Goal: Task Accomplishment & Management: Complete application form

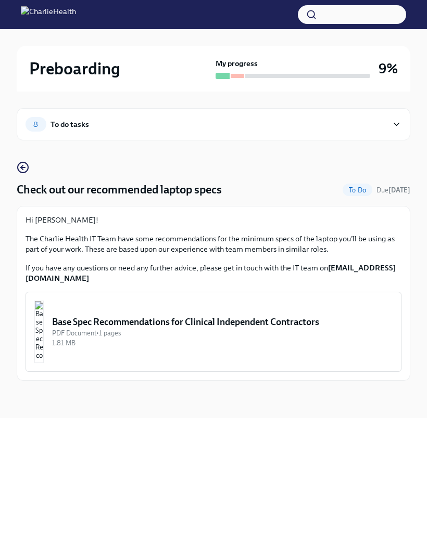
click at [336, 341] on div "1.81 MB" at bounding box center [222, 343] width 340 height 10
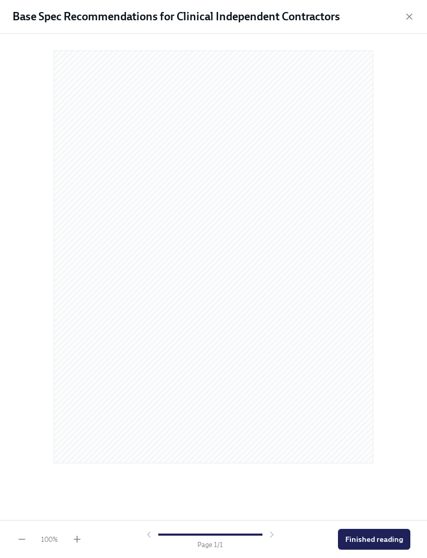
click at [380, 539] on span "Finished reading" at bounding box center [374, 539] width 58 height 10
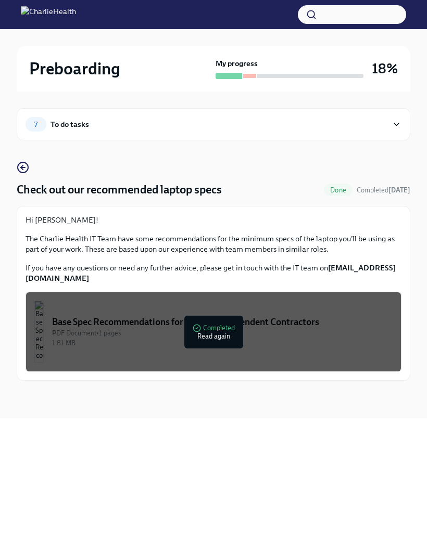
click at [388, 130] on div "7 To do tasks" at bounding box center [213, 124] width 376 height 15
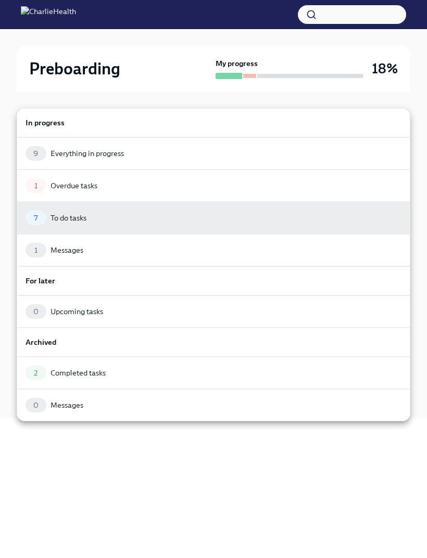
click at [399, 100] on div at bounding box center [213, 279] width 427 height 558
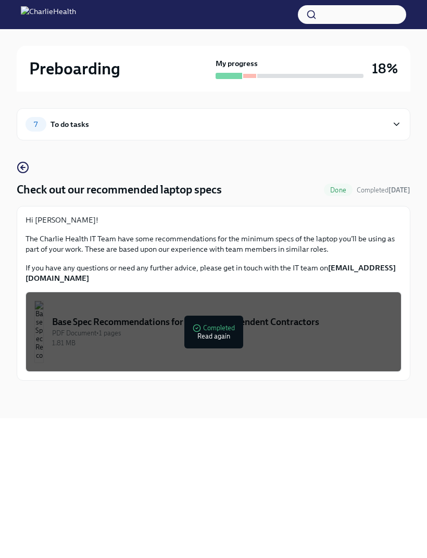
click at [385, 137] on div "7 To do tasks" at bounding box center [213, 124] width 393 height 32
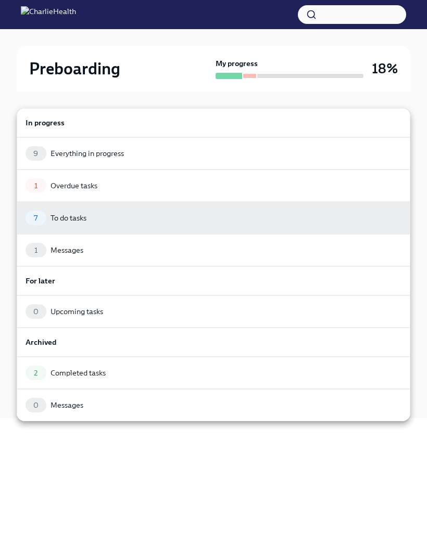
click at [372, 125] on h6 "In progress" at bounding box center [213, 122] width 376 height 11
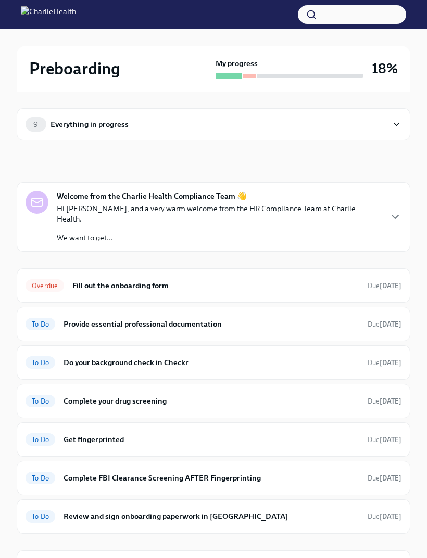
click at [358, 280] on h6 "Fill out the onboarding form" at bounding box center [215, 285] width 287 height 11
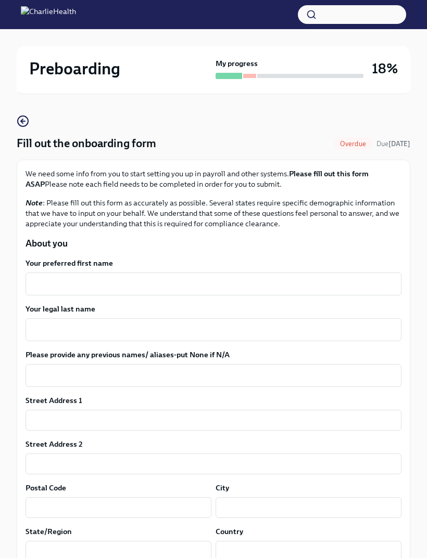
scroll to position [47, 0]
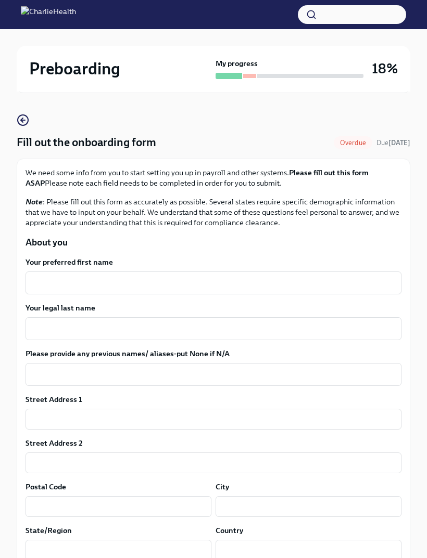
click at [349, 285] on textarea "Your preferred first name" at bounding box center [213, 283] width 363 height 12
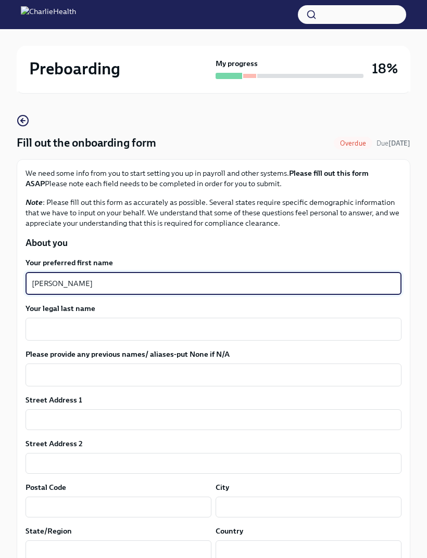
type textarea "[PERSON_NAME]"
click at [288, 332] on textarea "Your legal last name" at bounding box center [213, 329] width 363 height 12
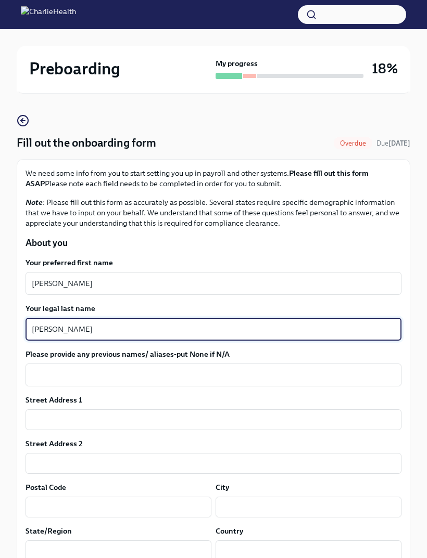
type textarea "[PERSON_NAME]"
click at [315, 369] on textarea "Please provide any previous names/ aliases-put None if N/A" at bounding box center [213, 375] width 363 height 12
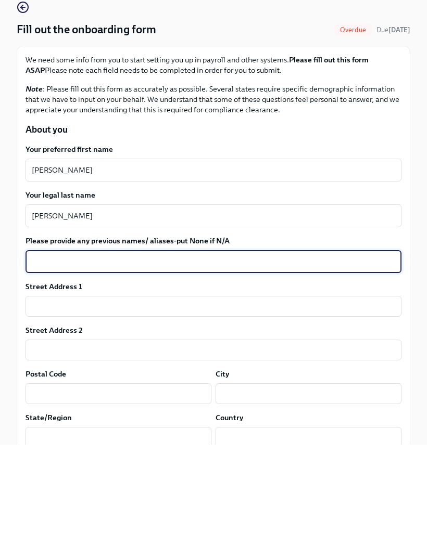
click at [342, 409] on input "text" at bounding box center [213, 419] width 376 height 21
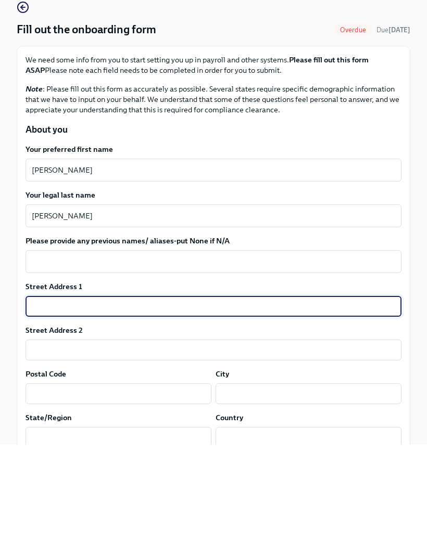
type input "[STREET_ADDRESS]"
type input "28202"
type input "Charlotte"
type input "NC"
type input "[GEOGRAPHIC_DATA]"
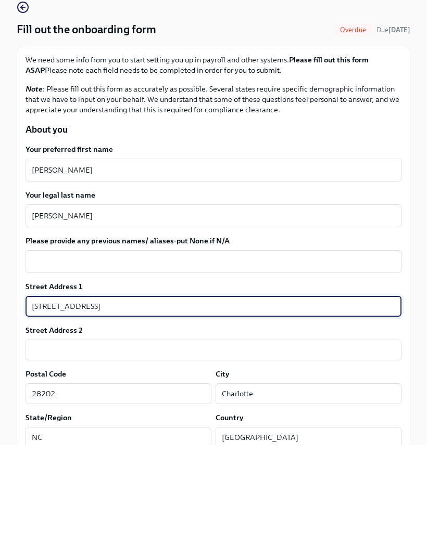
type textarea "NC"
type textarea "[GEOGRAPHIC_DATA]"
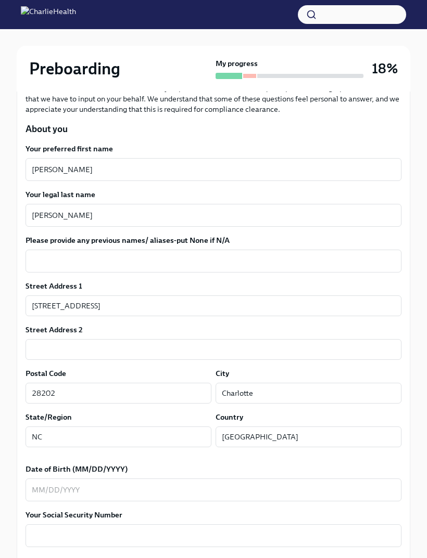
click at [304, 344] on input "text" at bounding box center [213, 349] width 376 height 21
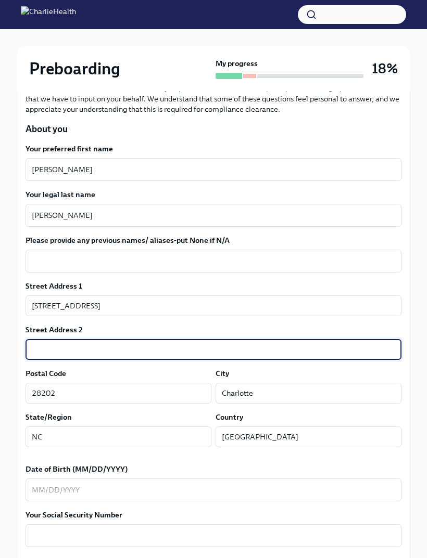
scroll to position [160, 0]
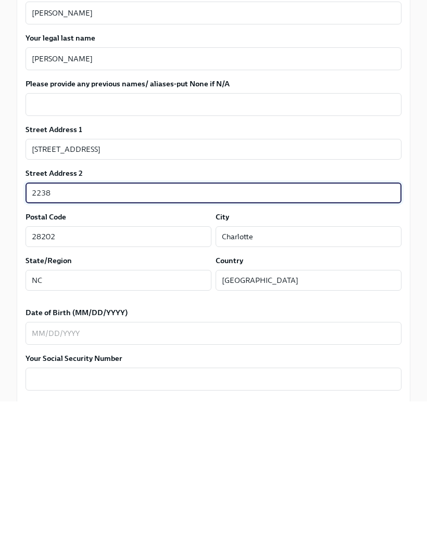
type input "2238"
click at [264, 484] on textarea "Date of Birth (MM/DD/YYYY)" at bounding box center [213, 490] width 363 height 12
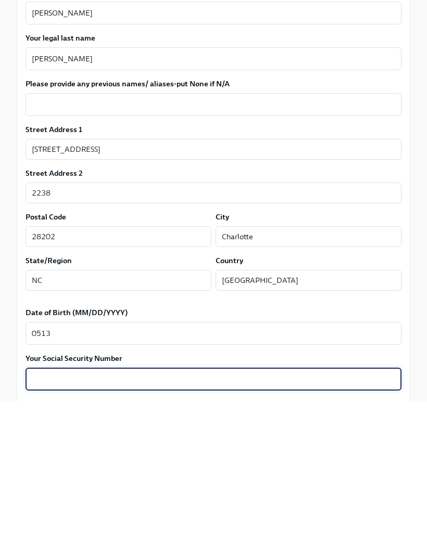
click at [146, 484] on textarea "0513" at bounding box center [213, 490] width 363 height 12
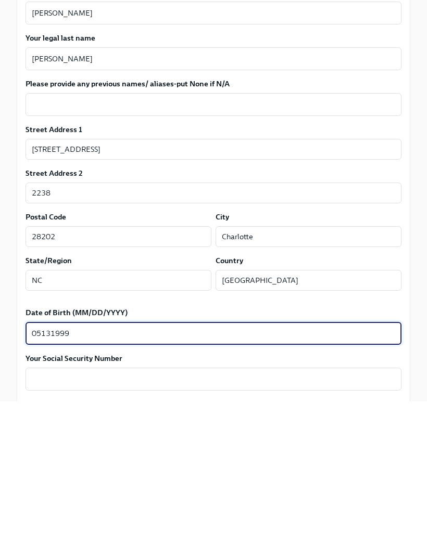
type textarea "05131999"
click at [260, 525] on div "x ​" at bounding box center [213, 536] width 376 height 23
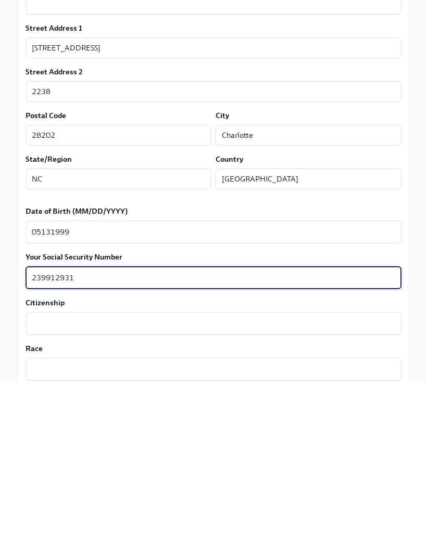
scroll to position [249, 0]
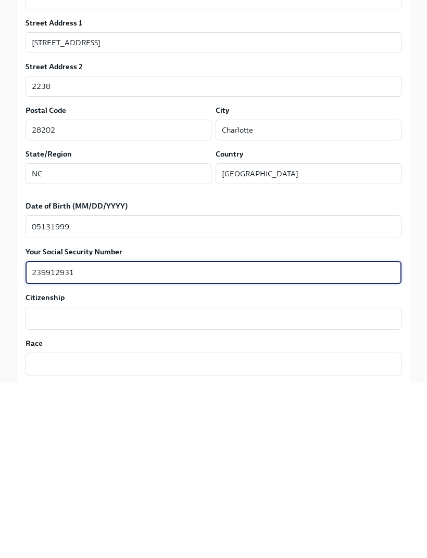
type textarea "239912931"
click at [168, 488] on textarea "Citizenship" at bounding box center [213, 494] width 363 height 12
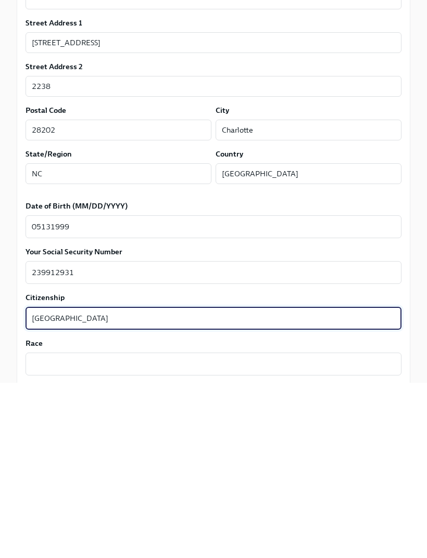
type textarea "[GEOGRAPHIC_DATA]"
click at [246, 533] on textarea "Race" at bounding box center [213, 539] width 363 height 12
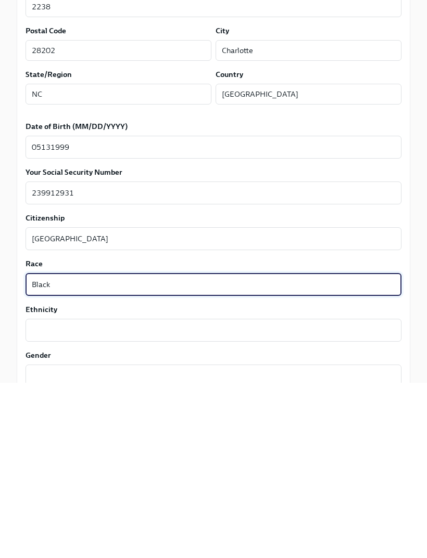
scroll to position [335, 0]
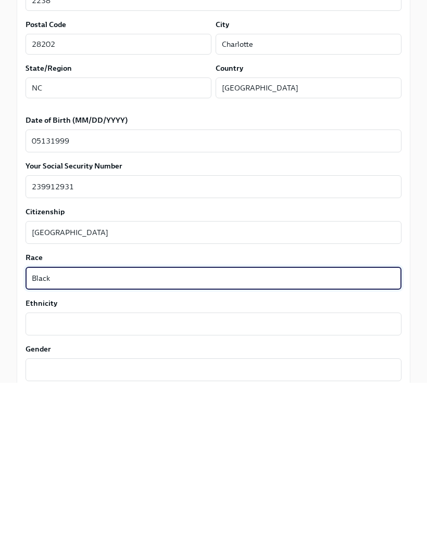
type textarea "Black"
click at [186, 488] on div "x ​" at bounding box center [213, 499] width 376 height 23
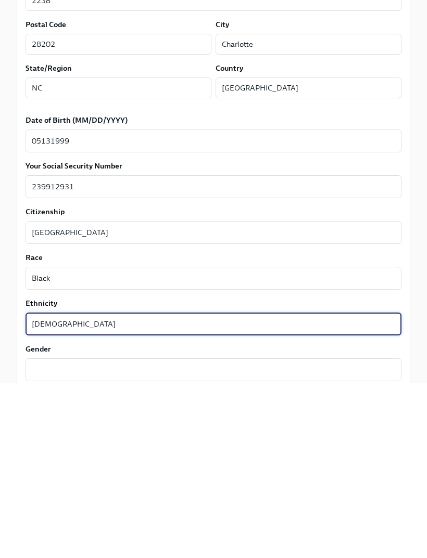
type textarea "[DEMOGRAPHIC_DATA]"
click at [192, 539] on textarea "Gender" at bounding box center [213, 545] width 363 height 12
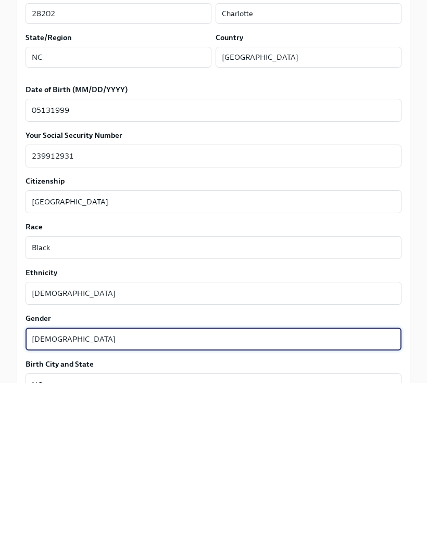
scroll to position [393, 0]
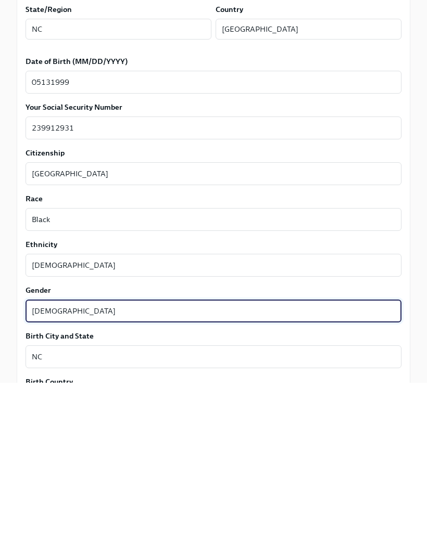
type textarea "[DEMOGRAPHIC_DATA]"
click at [163, 526] on textarea "NC" at bounding box center [213, 532] width 363 height 12
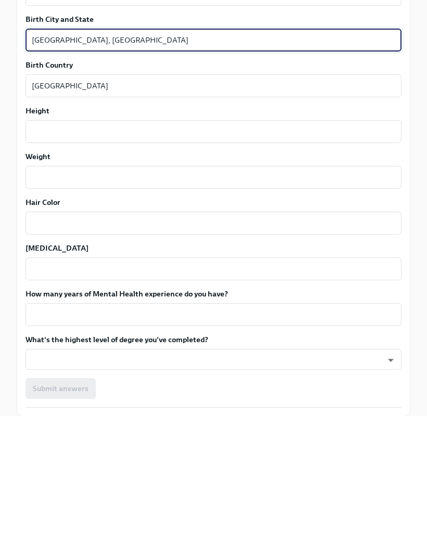
scroll to position [751, 0]
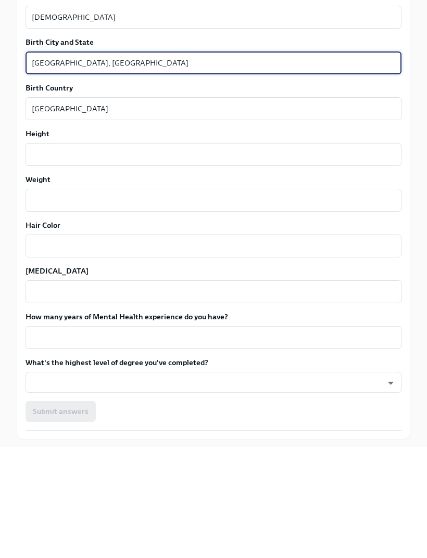
type textarea "[GEOGRAPHIC_DATA], [GEOGRAPHIC_DATA]"
click at [246, 260] on textarea "Height" at bounding box center [213, 266] width 363 height 12
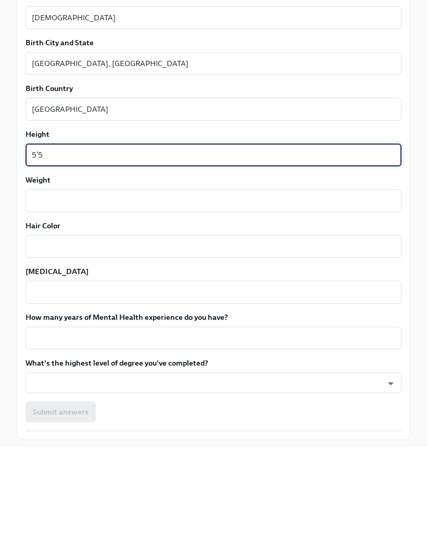
type textarea "5’5"
click at [212, 305] on textarea "Weight" at bounding box center [213, 311] width 363 height 12
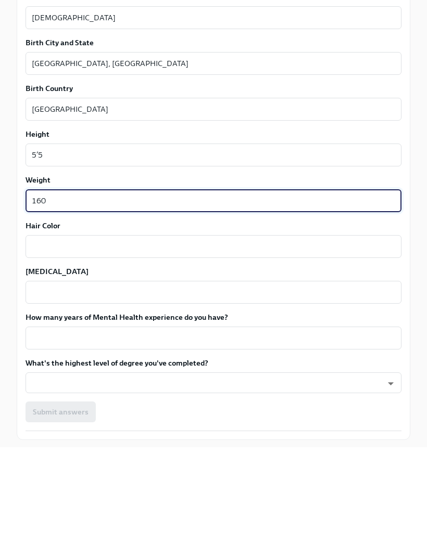
type textarea "160"
click at [253, 351] on textarea "Hair Color" at bounding box center [213, 357] width 363 height 12
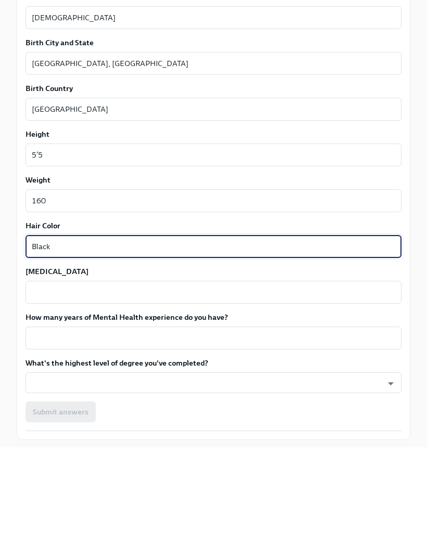
type textarea "Black"
click at [146, 397] on textarea "[MEDICAL_DATA]" at bounding box center [213, 403] width 363 height 12
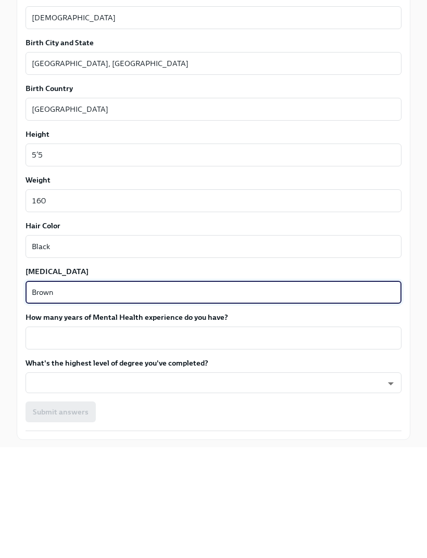
type textarea "Brown"
click at [228, 438] on div "x ​" at bounding box center [213, 449] width 376 height 23
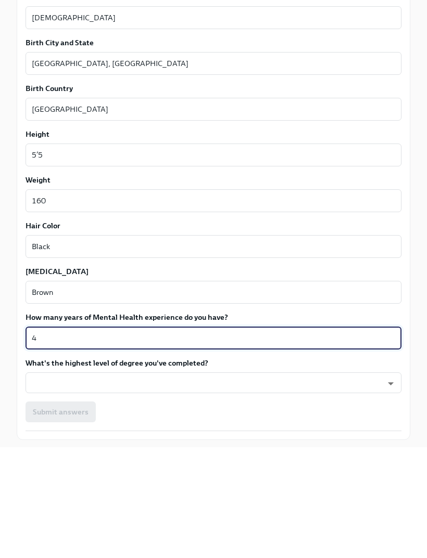
type textarea "4"
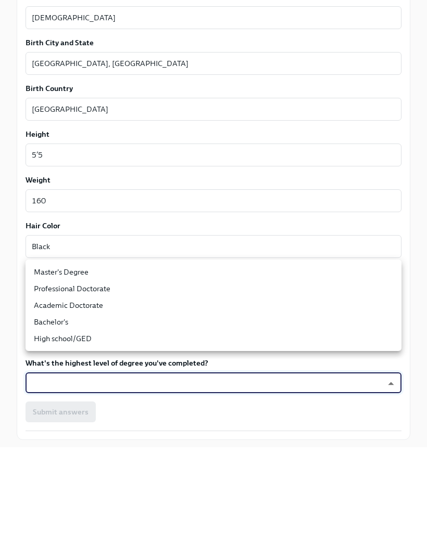
scroll to position [781, 0]
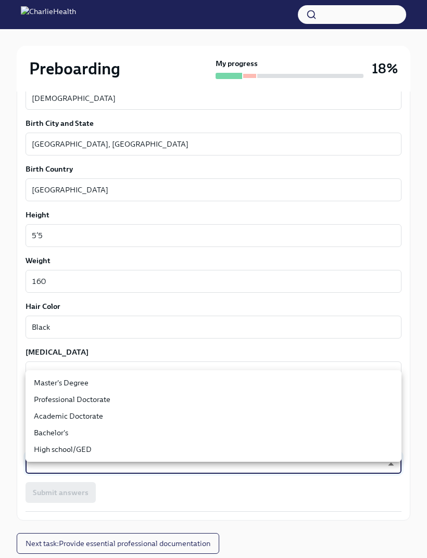
click at [99, 377] on li "Master's Degree" at bounding box center [213, 383] width 376 height 17
type input "2vBr-ghkD"
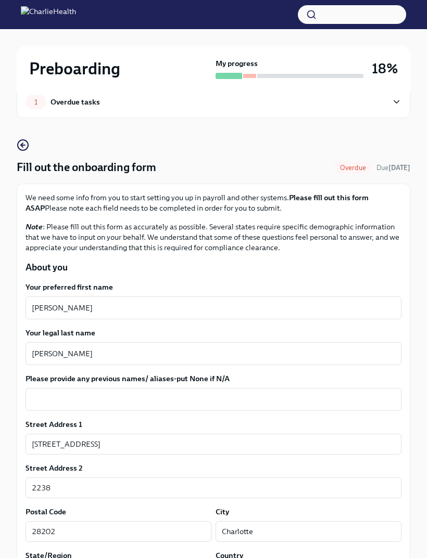
scroll to position [0, 0]
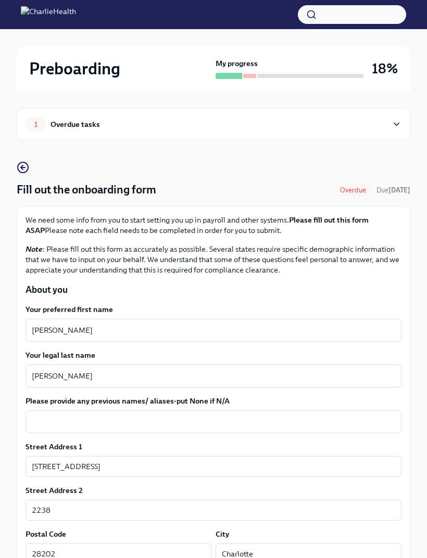
click at [221, 425] on textarea "Please provide any previous names/ aliases-put None if N/A" at bounding box center [213, 422] width 363 height 12
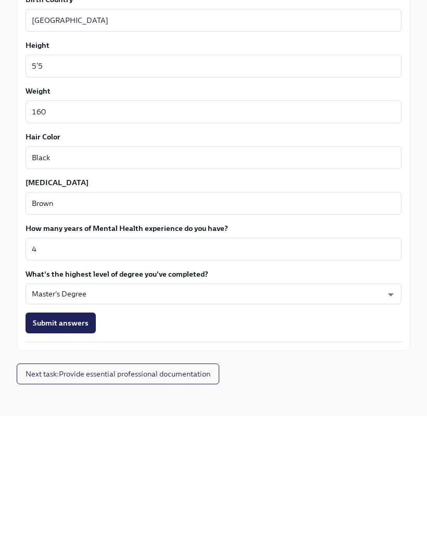
scroll to position [815, 0]
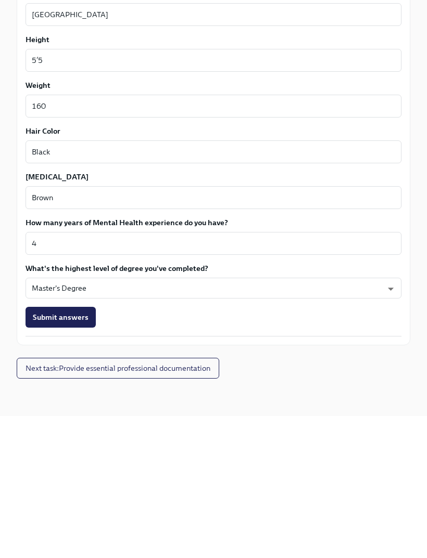
type textarea "N/a"
click at [75, 454] on span "Submit answers" at bounding box center [61, 459] width 56 height 10
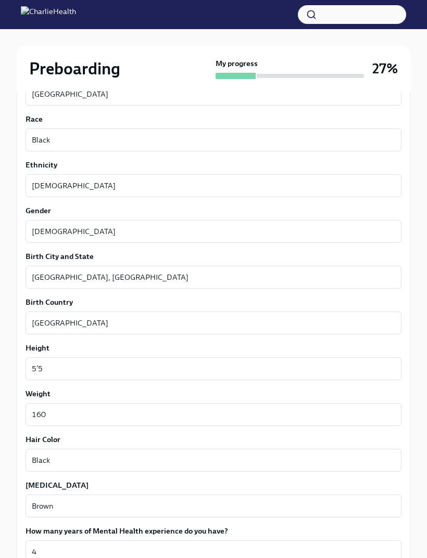
scroll to position [781, 0]
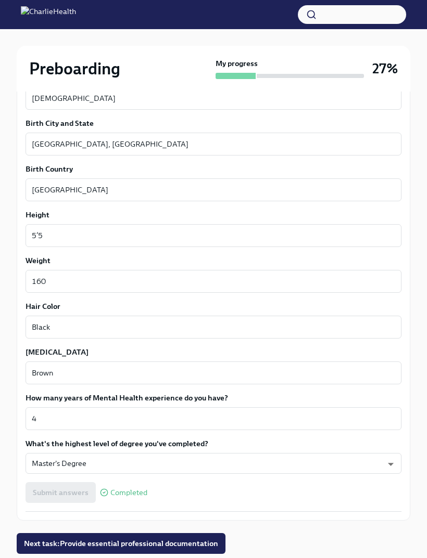
click at [122, 554] on button "Next task : Provide essential professional documentation" at bounding box center [121, 543] width 209 height 21
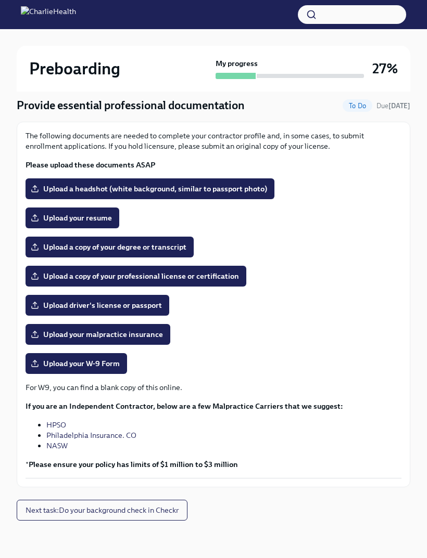
scroll to position [50, 0]
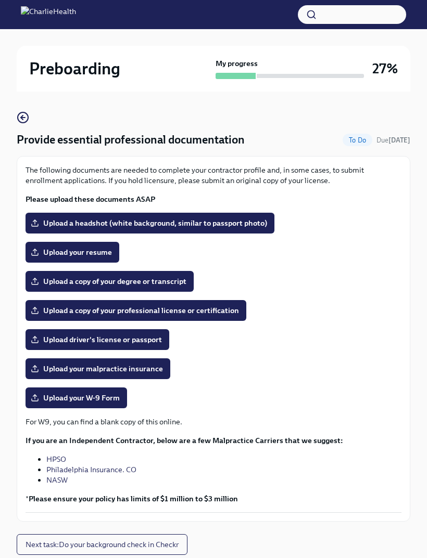
click at [52, 252] on span "Upload your resume" at bounding box center [72, 252] width 79 height 10
click at [0, 0] on input "Upload your resume" at bounding box center [0, 0] width 0 height 0
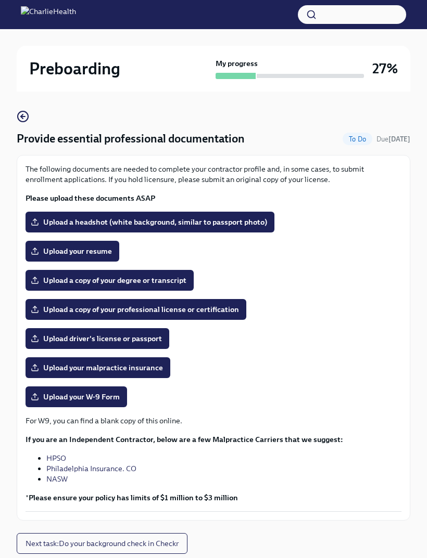
click at [63, 539] on span "Next task : Do your background check in Checkr" at bounding box center [101, 544] width 153 height 10
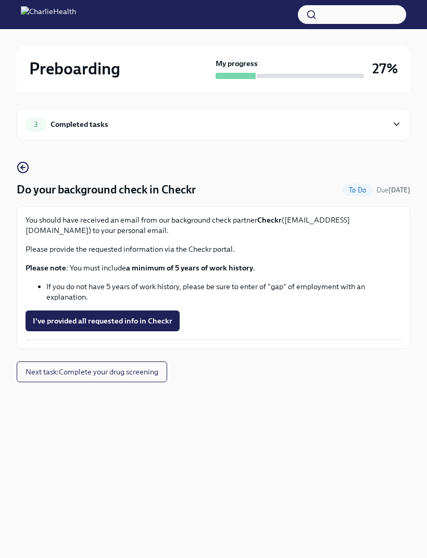
click at [75, 323] on span "I've provided all requested info in Checkr" at bounding box center [102, 321] width 139 height 10
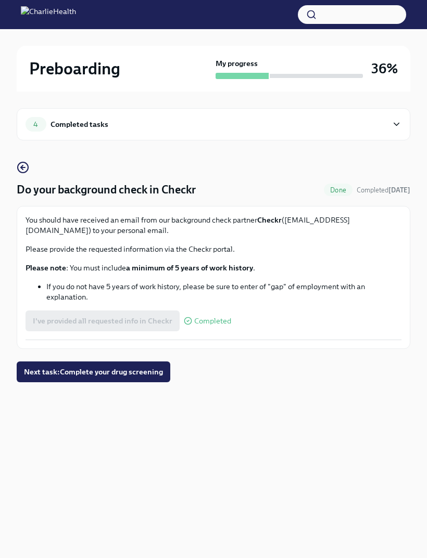
click at [72, 375] on span "Next task : Complete your drug screening" at bounding box center [93, 372] width 139 height 10
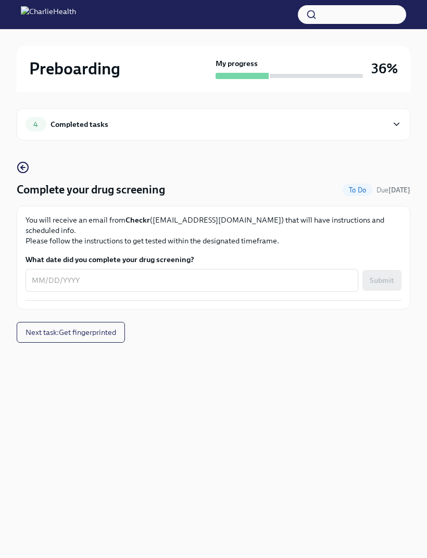
click at [73, 322] on button "Next task : Get fingerprinted" at bounding box center [71, 332] width 108 height 21
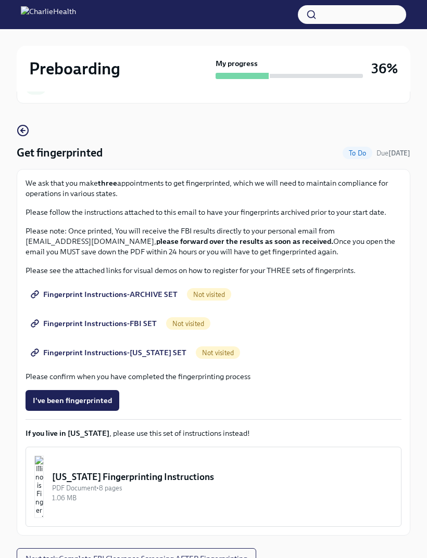
scroll to position [52, 0]
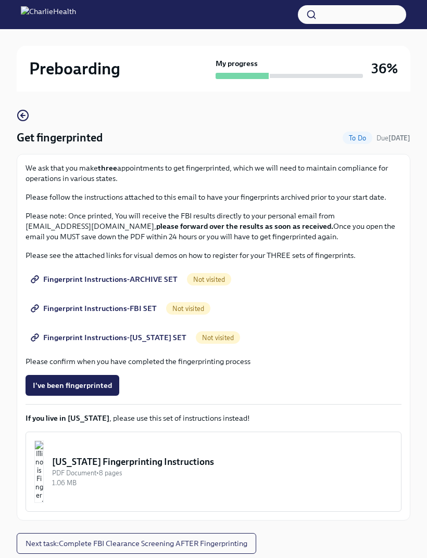
click at [67, 546] on span "Next task : Complete FBI Clearance Screening AFTER Fingerprinting" at bounding box center [136, 544] width 222 height 10
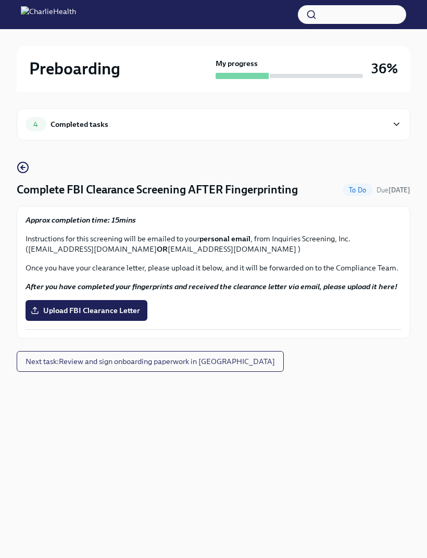
click at [81, 360] on span "Next task : Review and sign onboarding paperwork in [GEOGRAPHIC_DATA]" at bounding box center [149, 361] width 249 height 10
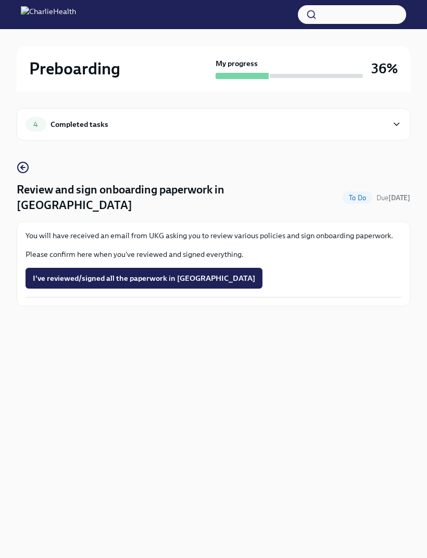
click at [75, 273] on span "I've reviewed/signed all the paperwork in [GEOGRAPHIC_DATA]" at bounding box center [144, 278] width 222 height 10
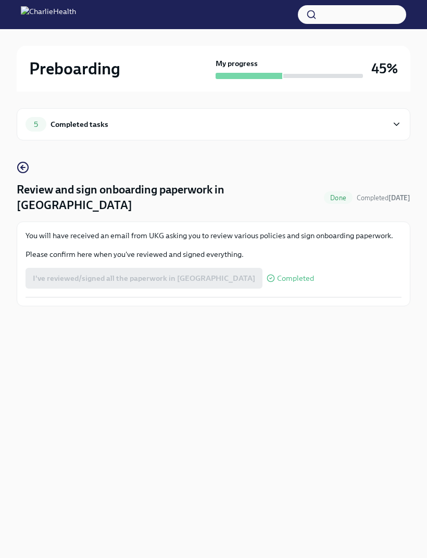
click at [78, 124] on div "Completed tasks" at bounding box center [79, 124] width 58 height 11
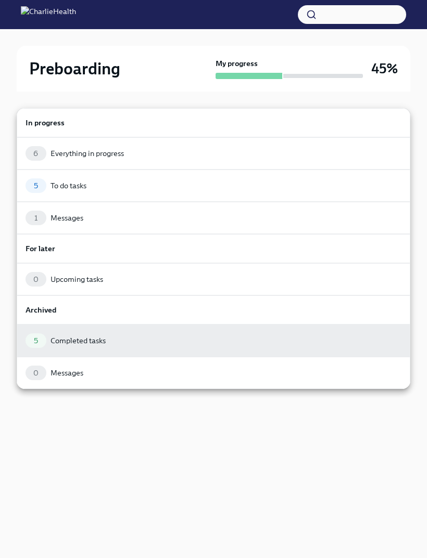
click at [80, 160] on div "6 Everything in progress" at bounding box center [213, 153] width 376 height 15
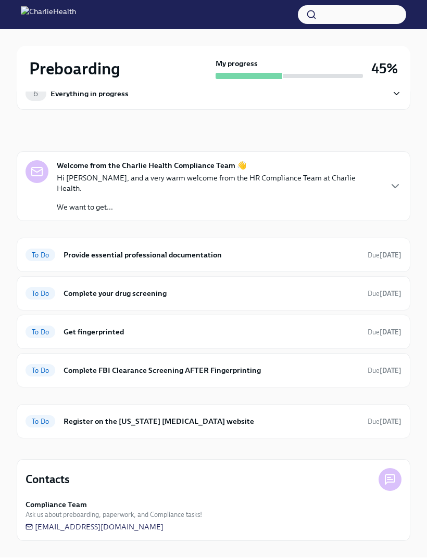
scroll to position [33, 0]
click at [96, 416] on h6 "Register on the [US_STATE] [MEDICAL_DATA] website" at bounding box center [211, 421] width 296 height 11
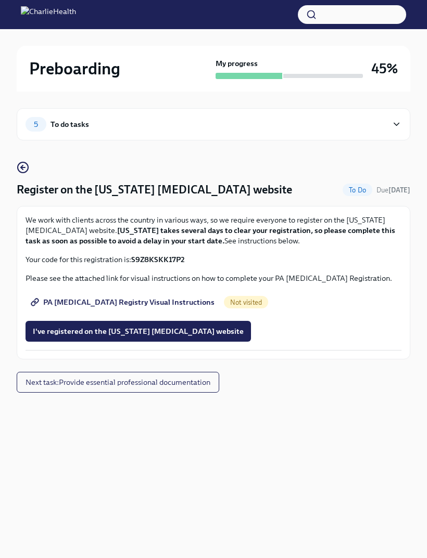
click at [60, 321] on button "I've registered on the [US_STATE] [MEDICAL_DATA] website" at bounding box center [137, 331] width 225 height 21
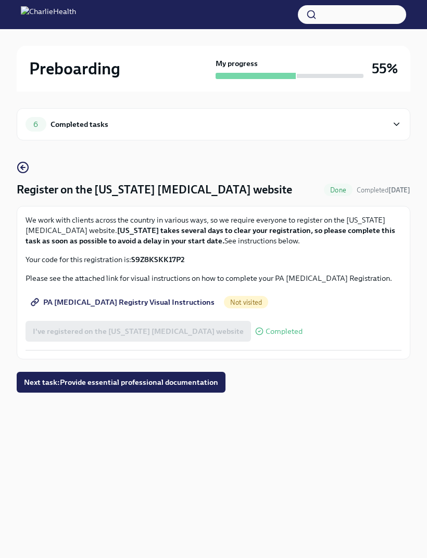
click at [80, 297] on span "PA [MEDICAL_DATA] Registry Visual Instructions" at bounding box center [124, 302] width 182 height 10
click at [151, 297] on span "PA [MEDICAL_DATA] Registry Visual Instructions" at bounding box center [124, 302] width 182 height 10
